Goal: Navigation & Orientation: Find specific page/section

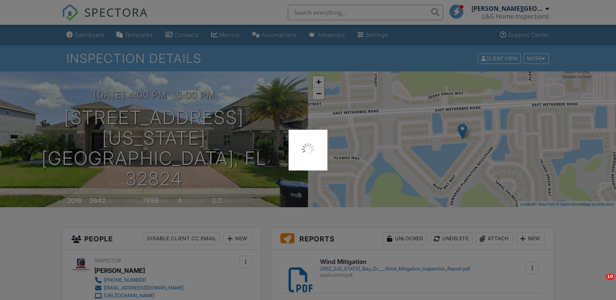
scroll to position [427, 0]
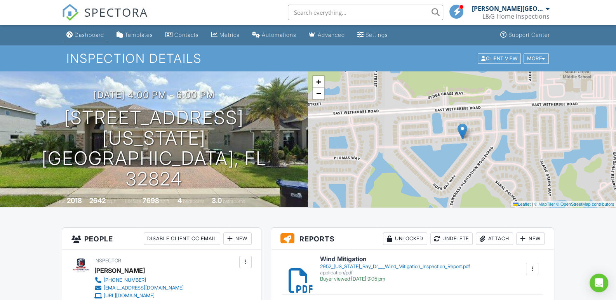
click at [92, 33] on div "Dashboard" at bounding box center [90, 34] width 30 height 7
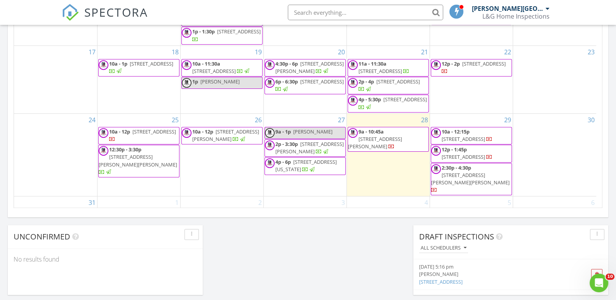
scroll to position [506, 0]
